Goal: Information Seeking & Learning: Find contact information

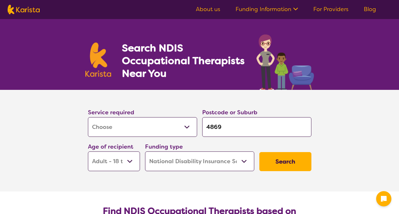
select select "[MEDICAL_DATA]"
select select "AD"
select select "NDIS"
select select "[MEDICAL_DATA]"
select select "AD"
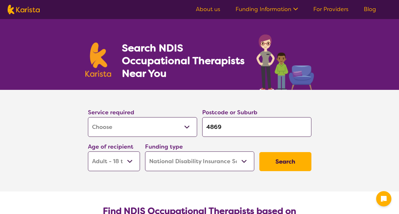
select select "NDIS"
click at [129, 124] on select "Allied Health Assistant Assessment ([MEDICAL_DATA] or [MEDICAL_DATA]) Behaviour…" at bounding box center [142, 127] width 109 height 20
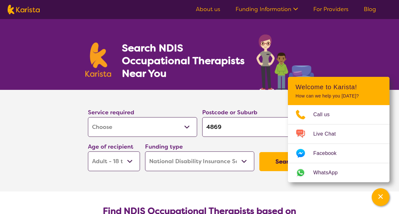
click at [88, 117] on select "Allied Health Assistant Assessment ([MEDICAL_DATA] or [MEDICAL_DATA]) Behaviour…" at bounding box center [142, 127] width 109 height 20
click at [233, 129] on input "4869" at bounding box center [256, 127] width 109 height 20
drag, startPoint x: 237, startPoint y: 129, endPoint x: 188, endPoint y: 118, distance: 49.7
click at [191, 119] on div "Service required Allied Health Assistant Assessment ([MEDICAL_DATA] or [MEDICAL…" at bounding box center [199, 139] width 228 height 69
type input "4"
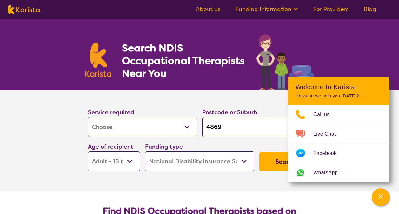
type input "4"
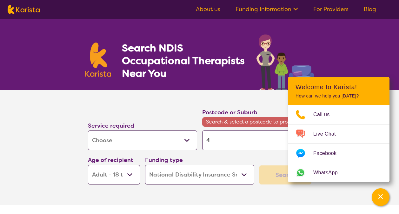
type input "41"
type input "411"
type input "4119"
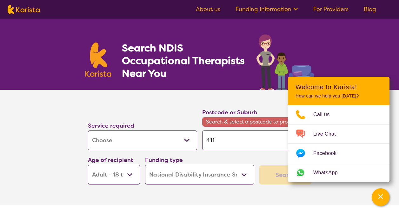
type input "4119"
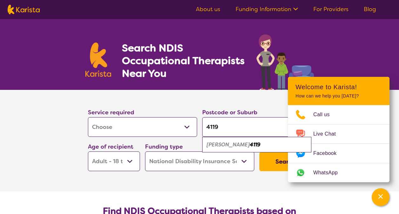
type input "4119"
click at [73, 151] on section "Service required Allied Health Assistant Assessment ([MEDICAL_DATA] or [MEDICAL…" at bounding box center [200, 141] width 254 height 102
click at [134, 167] on select "Early Childhood - 0 to 9 Child - 10 to 11 Adolescent - 12 to 17 Adult - 18 to 6…" at bounding box center [114, 161] width 52 height 20
click at [88, 151] on select "Early Childhood - 0 to 9 Child - 10 to 11 Adolescent - 12 to 17 Adult - 18 to 6…" at bounding box center [114, 161] width 52 height 20
click at [229, 190] on section "Service required Allied Health Assistant Assessment ([MEDICAL_DATA] or [MEDICAL…" at bounding box center [200, 141] width 254 height 102
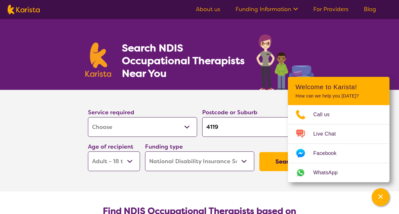
click at [279, 164] on button "Search" at bounding box center [285, 161] width 52 height 19
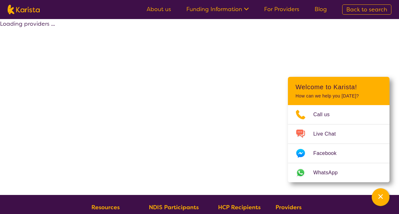
select select "by_score"
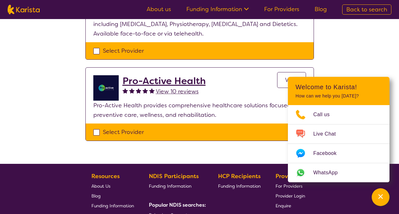
scroll to position [127, 0]
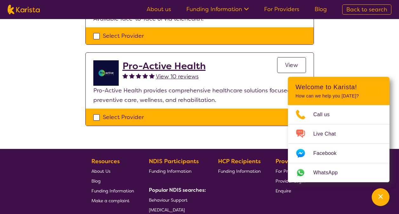
click at [277, 61] on div "View" at bounding box center [291, 72] width 29 height 25
click at [282, 62] on link "View" at bounding box center [291, 65] width 29 height 16
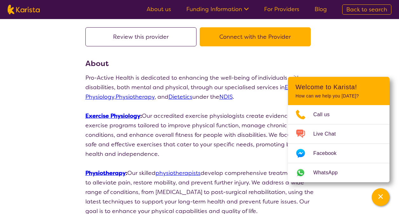
scroll to position [63, 0]
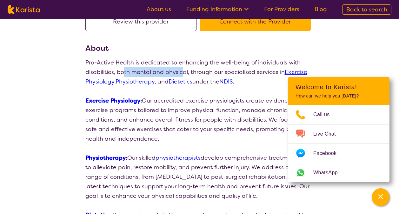
drag, startPoint x: 124, startPoint y: 70, endPoint x: 182, endPoint y: 70, distance: 57.8
click at [182, 70] on p "Pro-Active Health is dedicated to enhancing the well-being of individuals with …" at bounding box center [199, 72] width 228 height 29
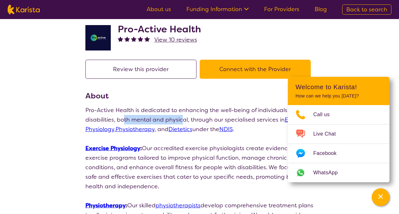
scroll to position [0, 0]
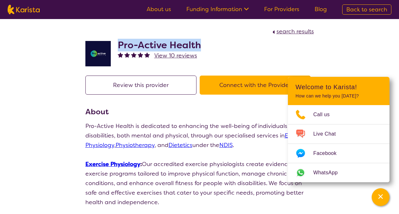
drag, startPoint x: 204, startPoint y: 44, endPoint x: 116, endPoint y: 41, distance: 88.2
click at [116, 41] on div "Pro-Active Health View 10 reviews" at bounding box center [199, 52] width 228 height 32
copy h2 "Pro-Active Health"
click at [234, 45] on div "Pro-Active Health View 10 reviews" at bounding box center [199, 52] width 228 height 32
